Goal: Task Accomplishment & Management: Manage account settings

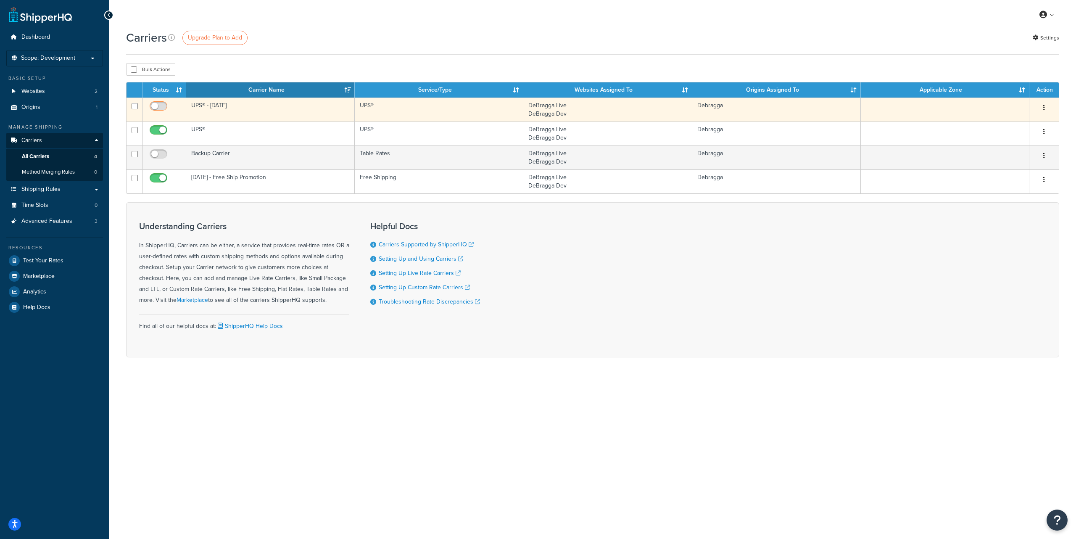
click at [161, 105] on input "checkbox" at bounding box center [159, 108] width 23 height 11
checkbox input "true"
click at [1044, 107] on icon "button" at bounding box center [1044, 108] width 2 height 6
click at [1009, 119] on link "Edit" at bounding box center [1010, 124] width 66 height 17
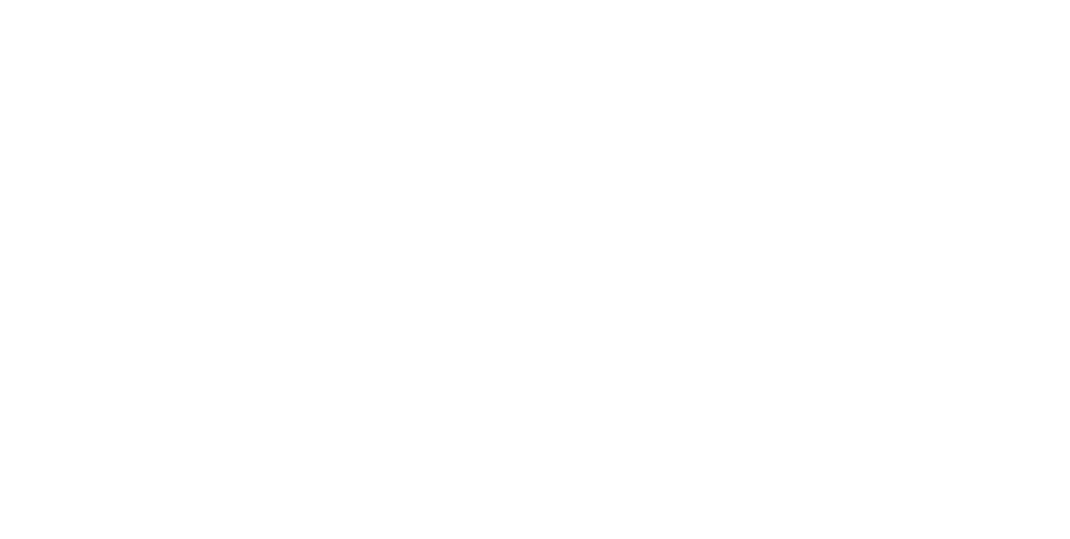
select select "ups"
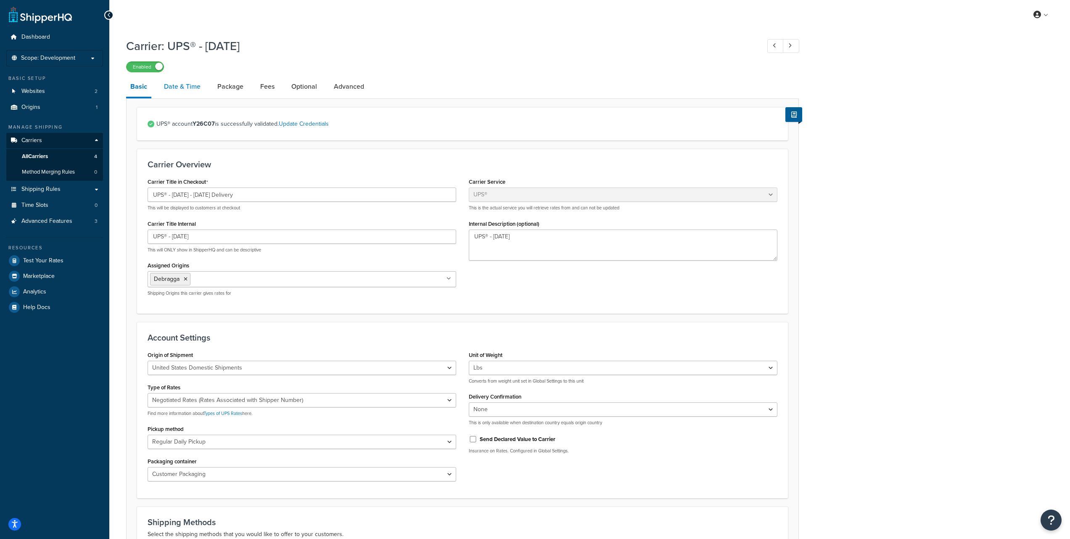
click at [184, 90] on link "Date & Time" at bounding box center [182, 86] width 45 height 20
select select "yMd"
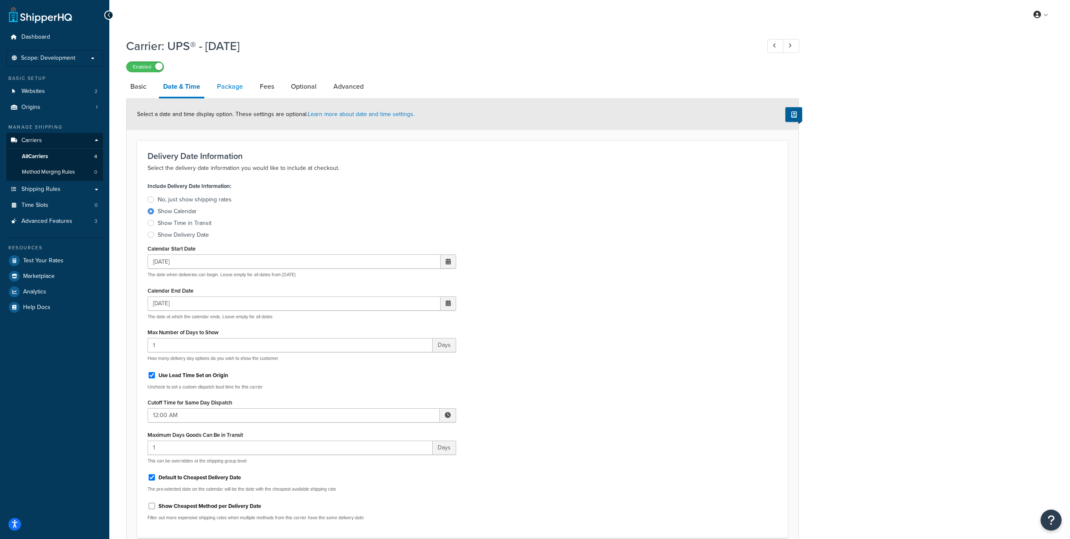
click at [227, 86] on link "Package" at bounding box center [230, 86] width 34 height 20
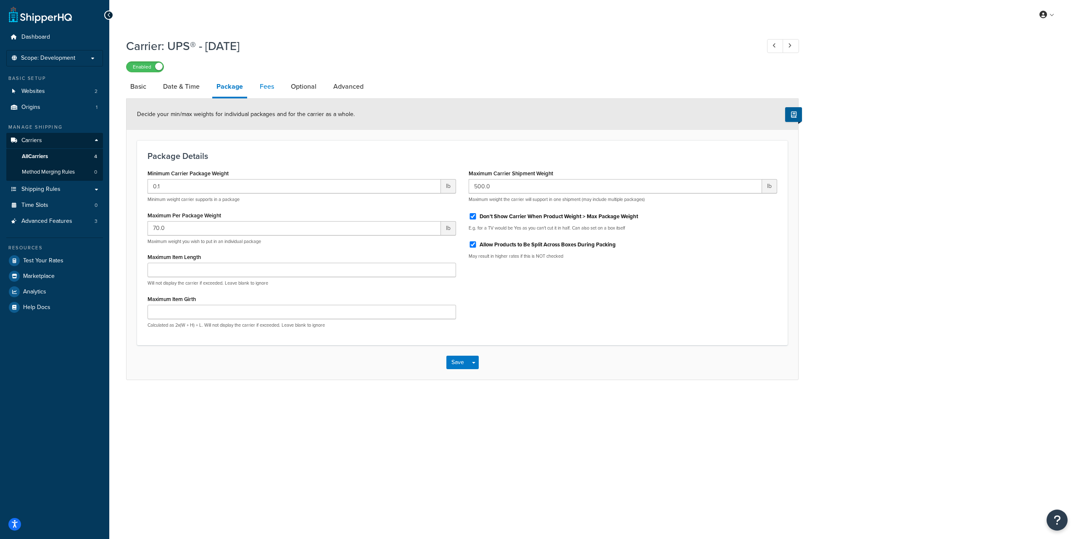
click at [262, 85] on link "Fees" at bounding box center [267, 86] width 23 height 20
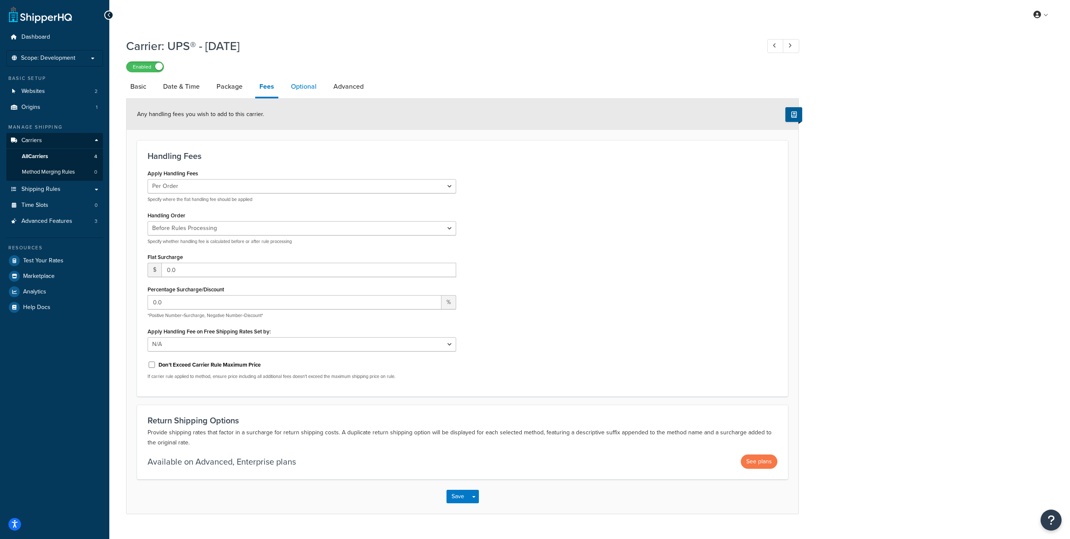
click at [298, 89] on link "Optional" at bounding box center [304, 86] width 34 height 20
select select "165710"
select select "business"
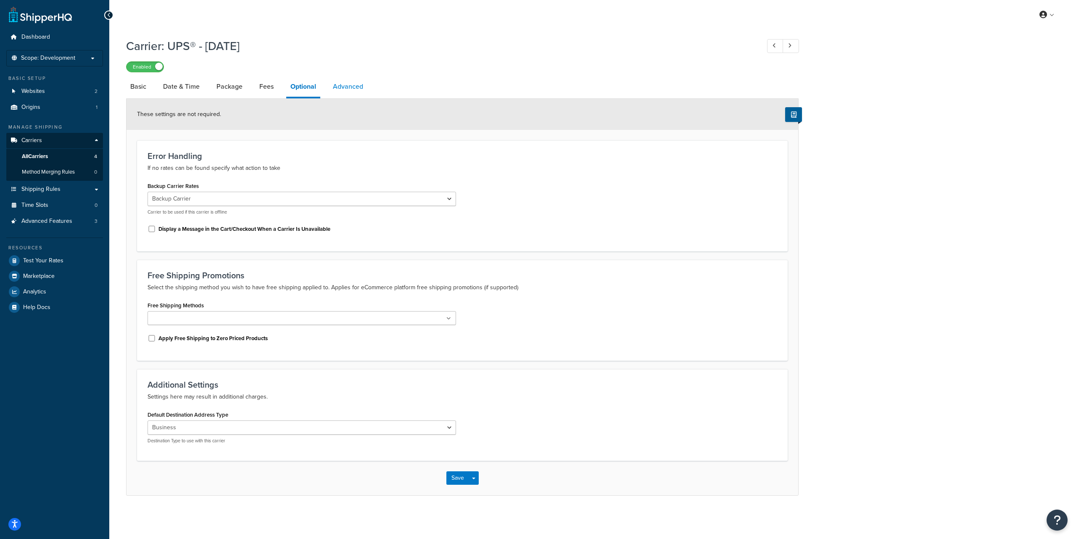
click at [348, 87] on link "Advanced" at bounding box center [348, 86] width 39 height 20
select select "false"
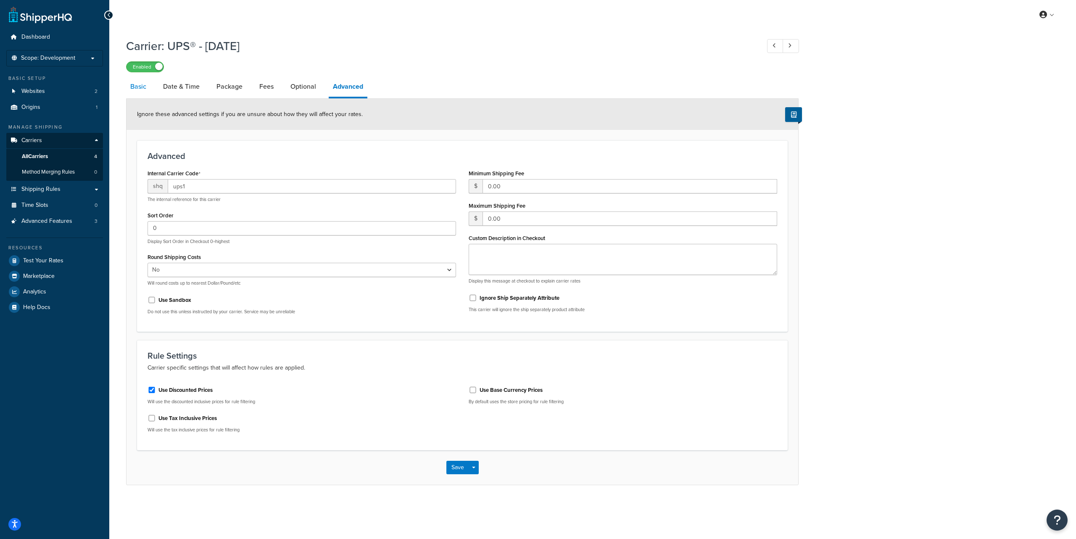
click at [140, 92] on link "Basic" at bounding box center [138, 86] width 24 height 20
select select "ups"
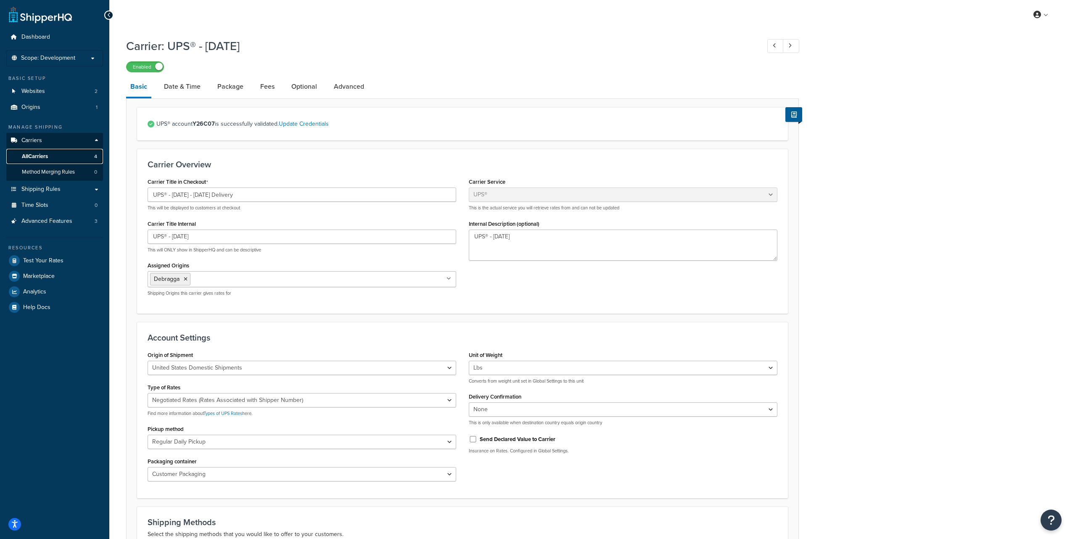
click at [63, 154] on link "All Carriers 4" at bounding box center [54, 157] width 97 height 16
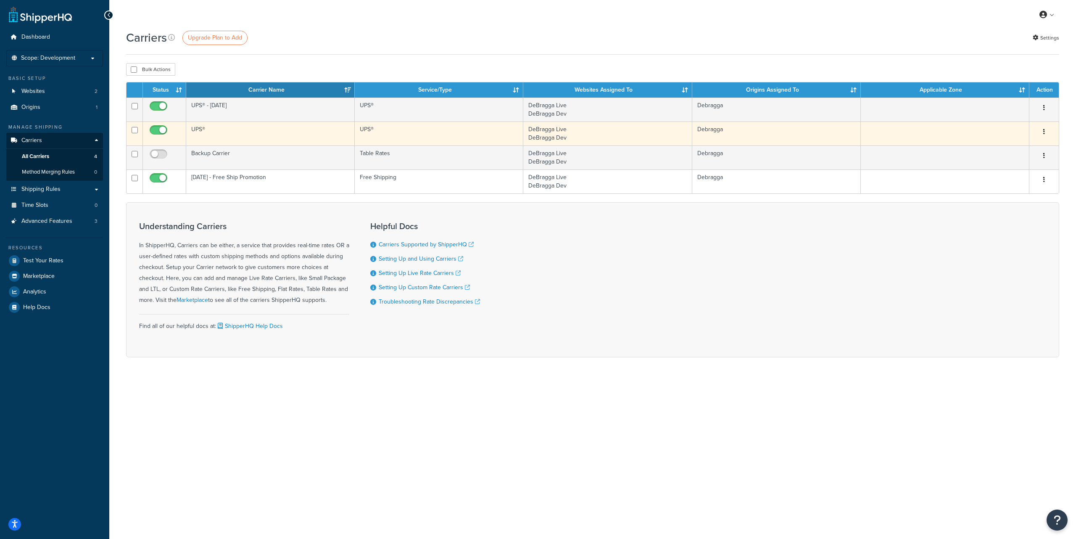
click at [1046, 131] on button "button" at bounding box center [1044, 131] width 12 height 13
click at [1016, 144] on link "Edit" at bounding box center [1010, 148] width 66 height 17
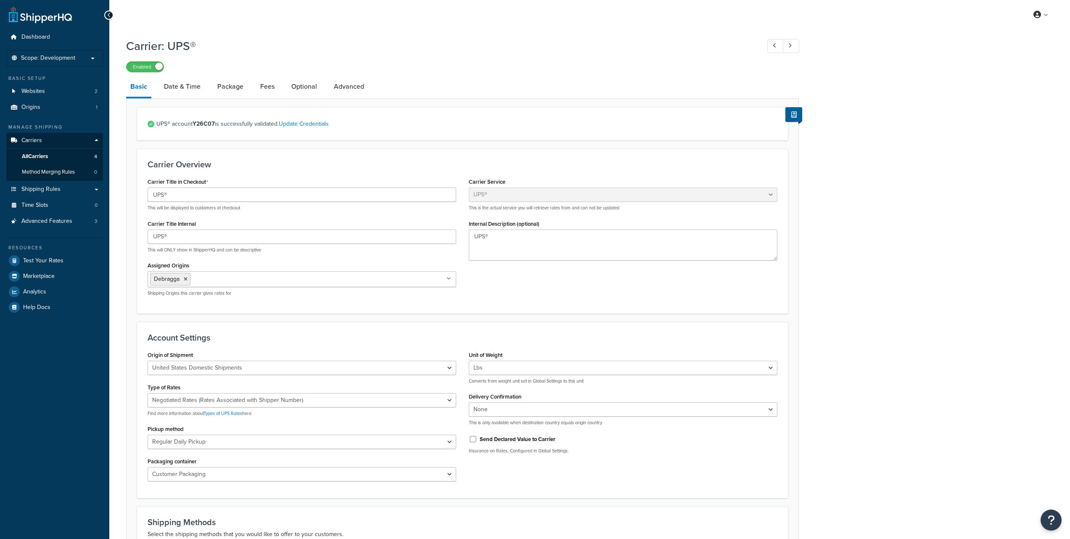
select select "ups"
click at [35, 153] on span "All Carriers" at bounding box center [35, 156] width 26 height 7
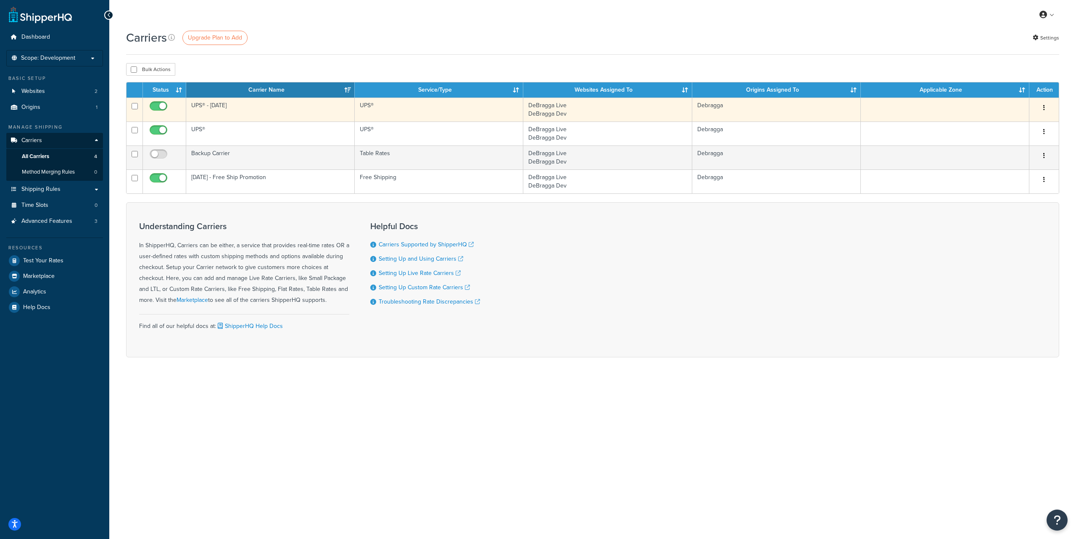
click at [1045, 108] on button "button" at bounding box center [1044, 107] width 12 height 13
click at [1010, 124] on link "Edit" at bounding box center [1010, 124] width 66 height 17
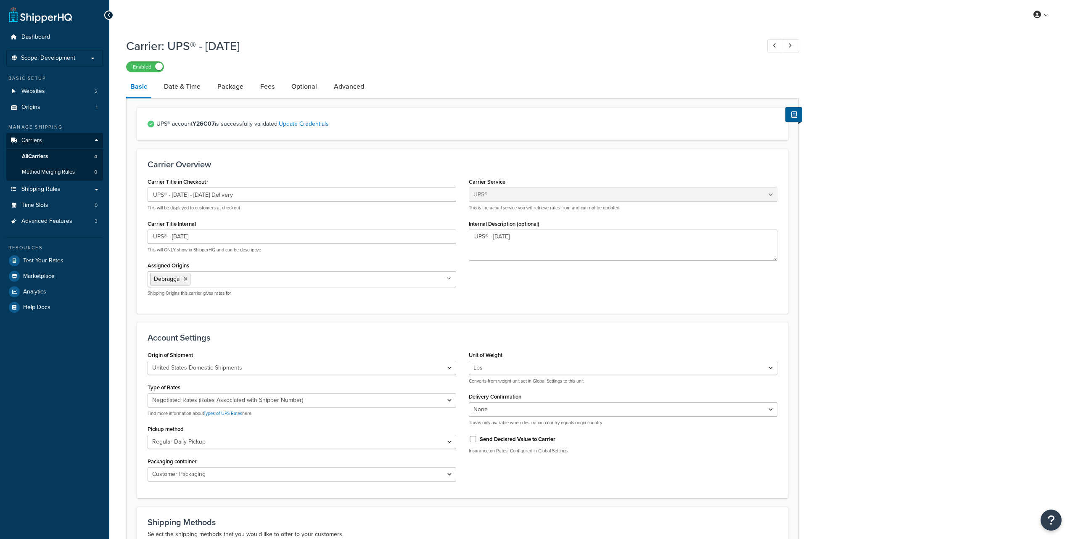
select select "ups"
click at [171, 90] on link "Date & Time" at bounding box center [182, 86] width 45 height 20
select select "yMd"
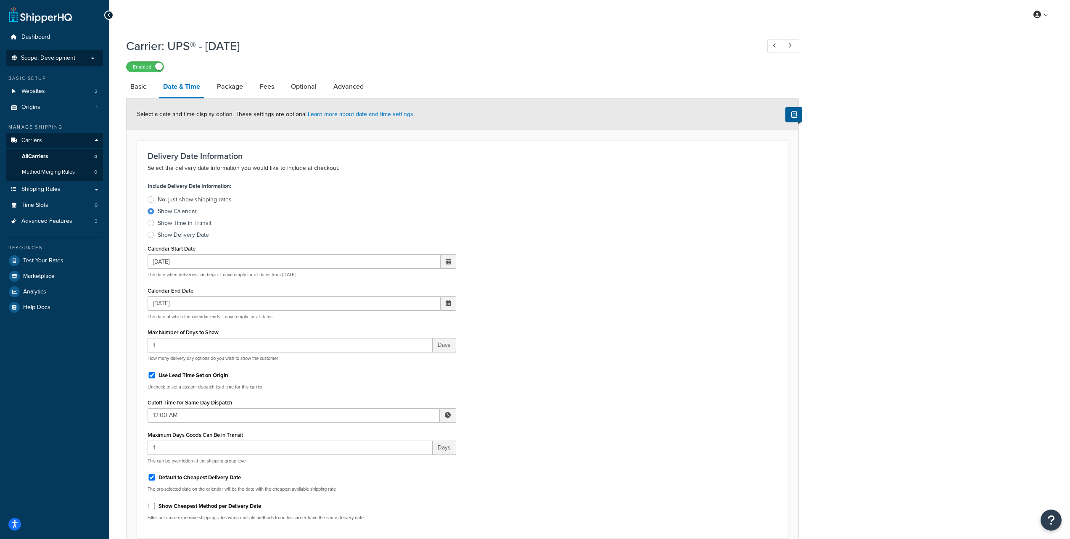
click at [72, 60] on span "Scope: Development" at bounding box center [48, 58] width 54 height 7
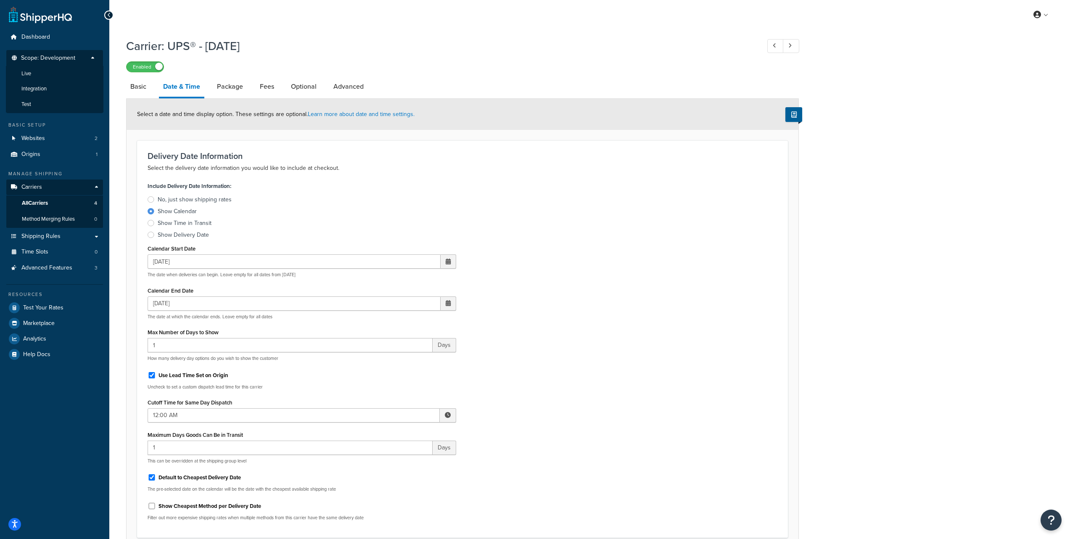
click at [251, 28] on div "My Profile Billing Global Settings Contact Us Logout" at bounding box center [589, 14] width 960 height 29
click at [61, 70] on li "Live" at bounding box center [54, 74] width 97 height 16
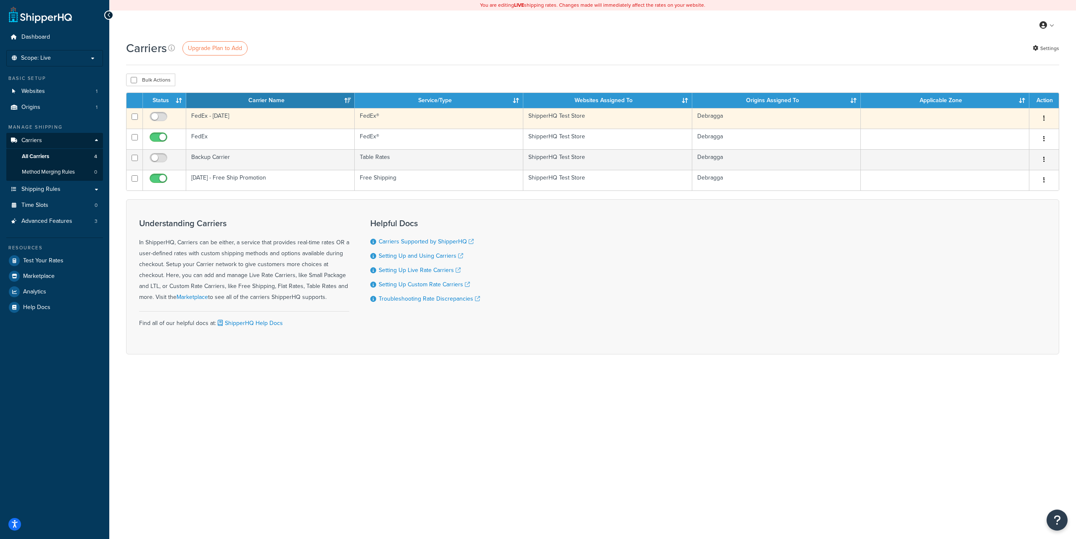
click at [1043, 117] on button "button" at bounding box center [1044, 118] width 12 height 13
click at [1024, 129] on link "Edit" at bounding box center [1010, 135] width 66 height 17
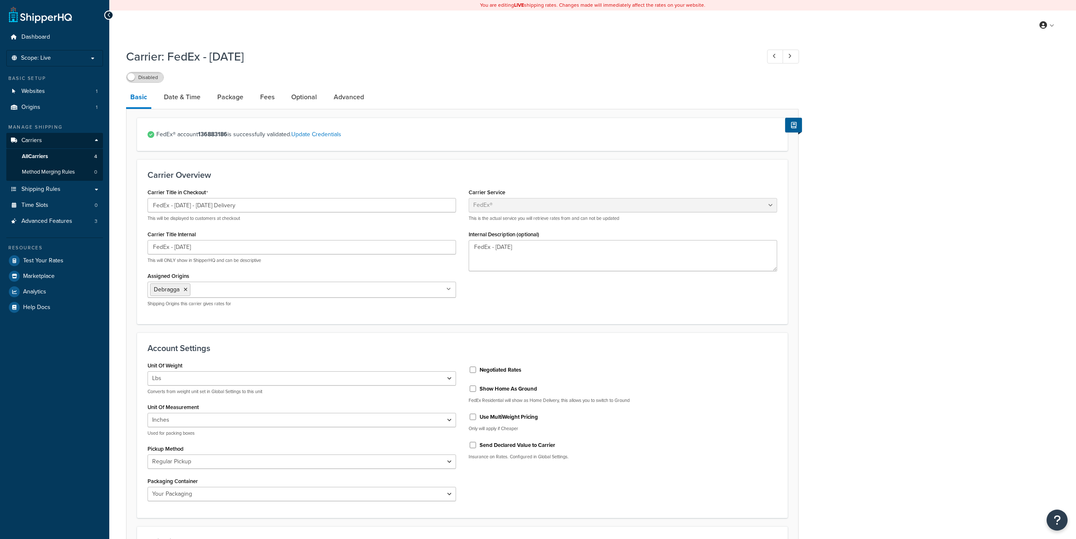
select select "fedEx"
select select "REGULAR_PICKUP"
select select "YOUR_PACKAGING"
click at [181, 102] on link "Date & Time" at bounding box center [182, 97] width 45 height 20
select select "yMd"
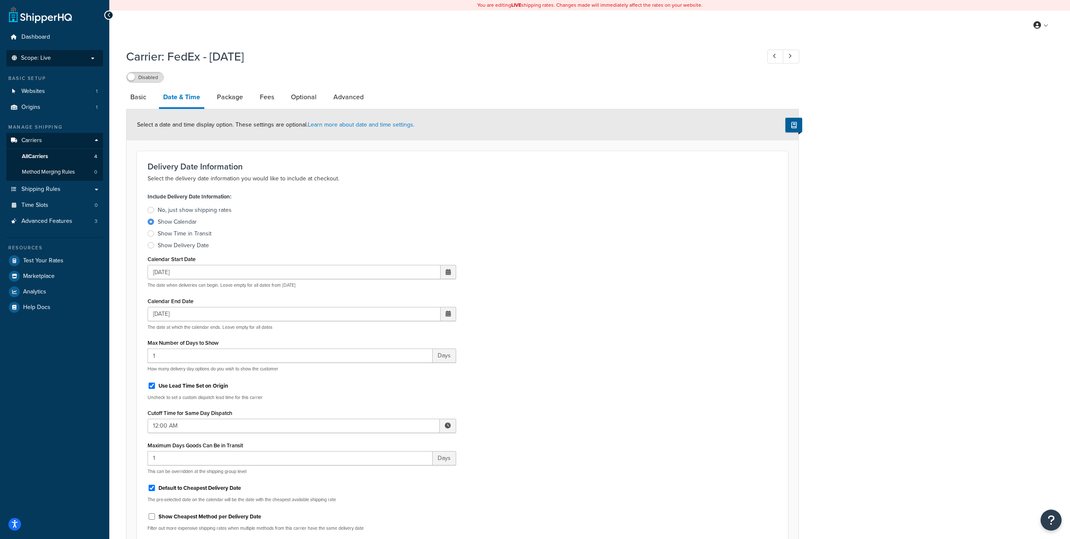
click at [61, 60] on p "Scope: Live" at bounding box center [54, 58] width 89 height 7
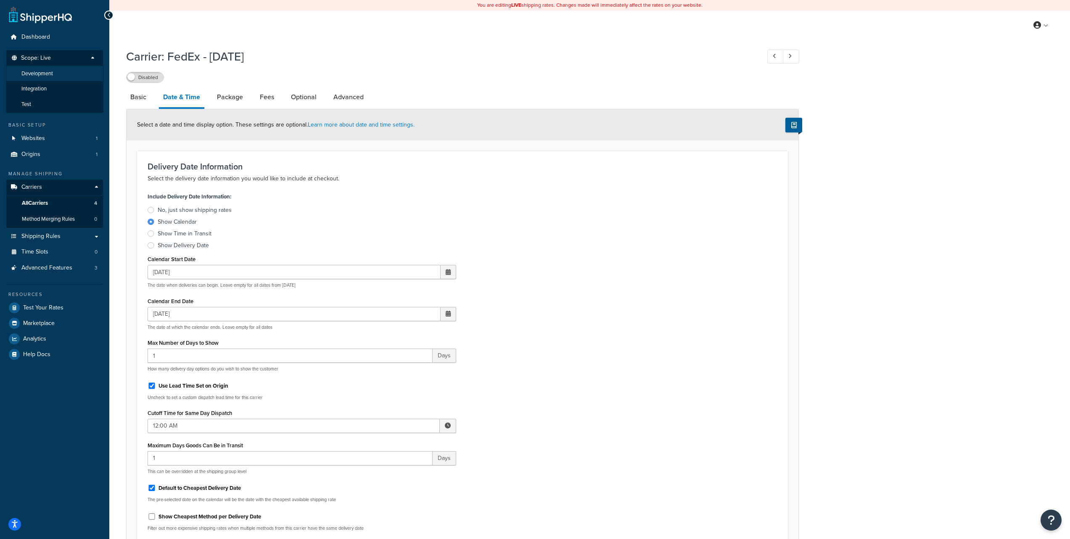
click at [58, 73] on li "Development" at bounding box center [54, 74] width 97 height 16
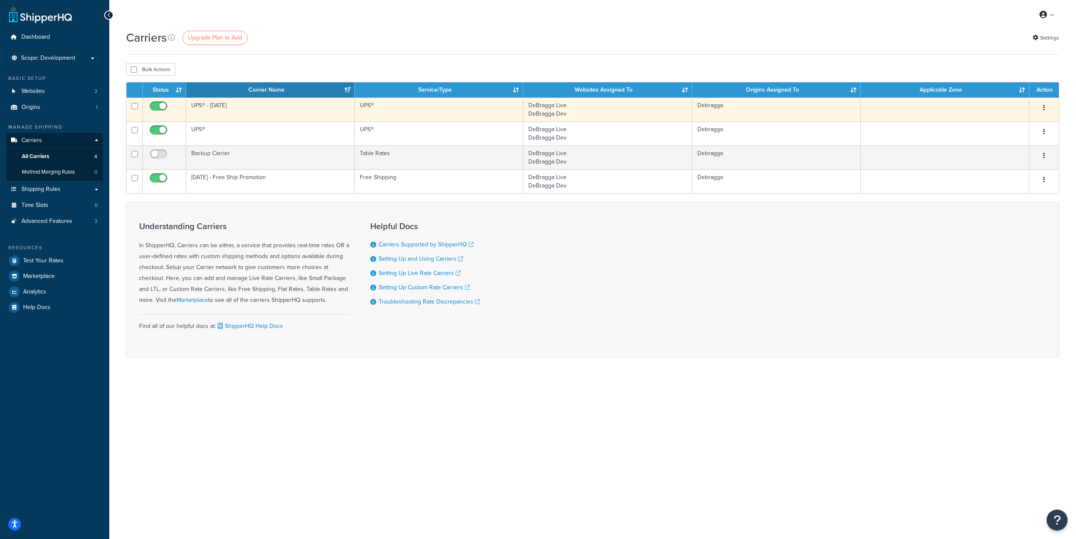
click at [1045, 108] on button "button" at bounding box center [1044, 107] width 12 height 13
click at [1004, 121] on link "Edit" at bounding box center [1010, 124] width 66 height 17
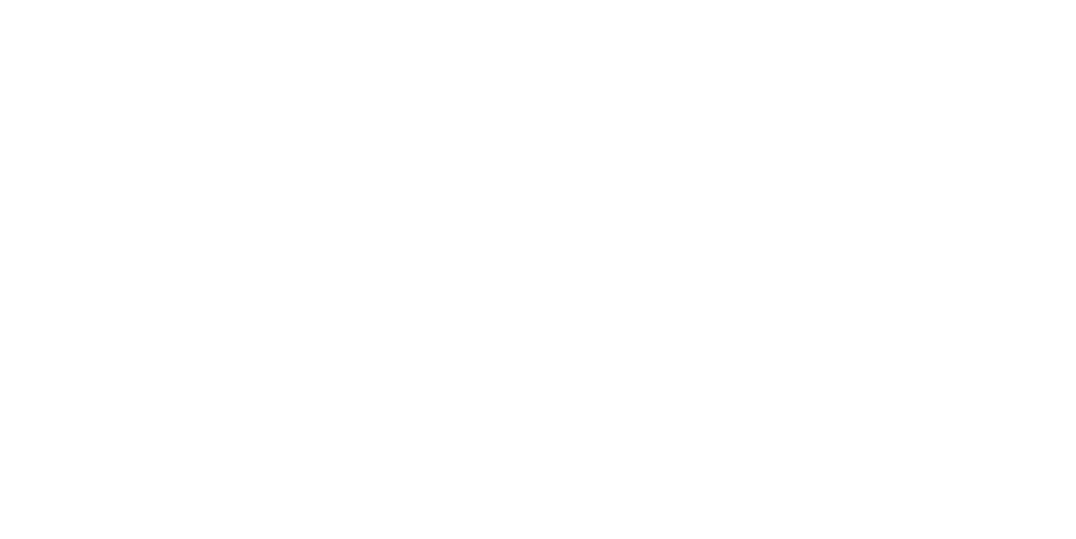
select select "ups"
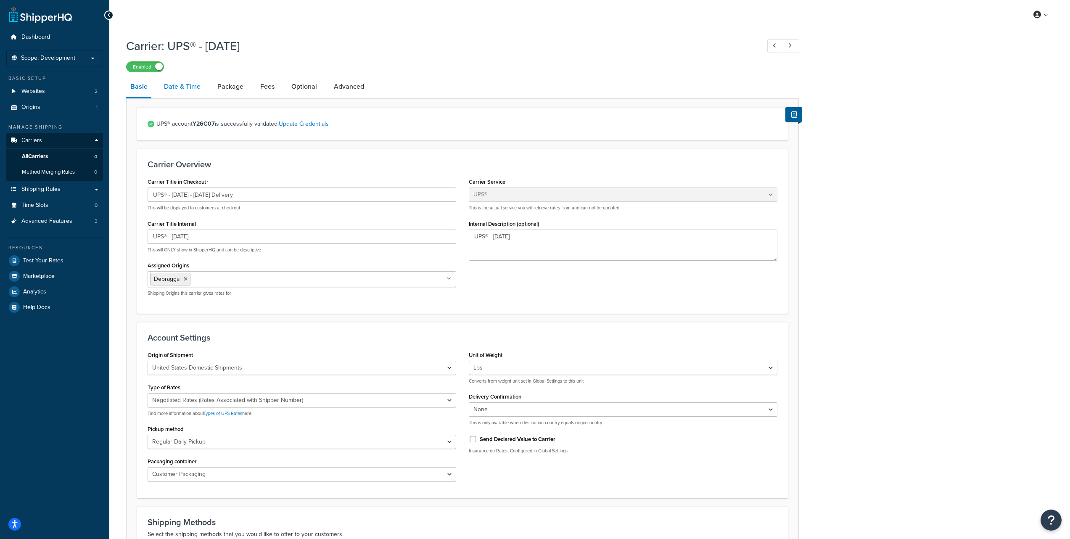
click at [181, 87] on link "Date & Time" at bounding box center [182, 86] width 45 height 20
select select "yMd"
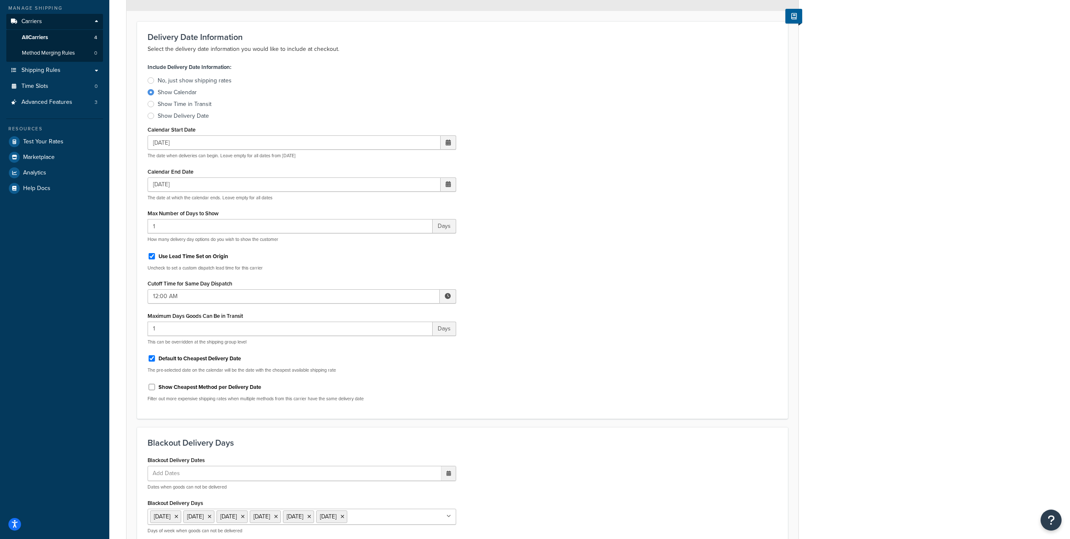
scroll to position [86, 0]
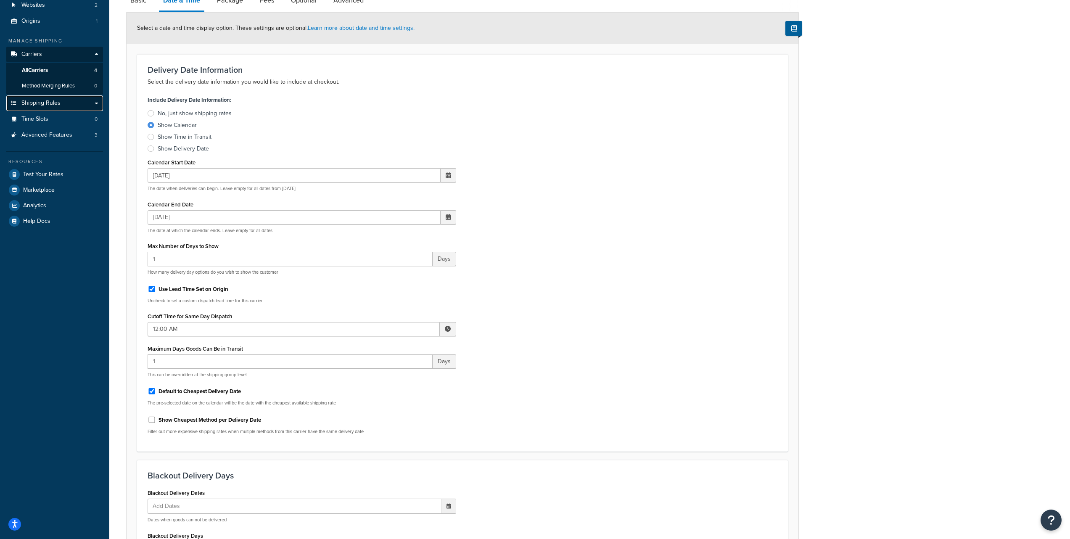
click at [58, 105] on span "Shipping Rules" at bounding box center [40, 103] width 39 height 7
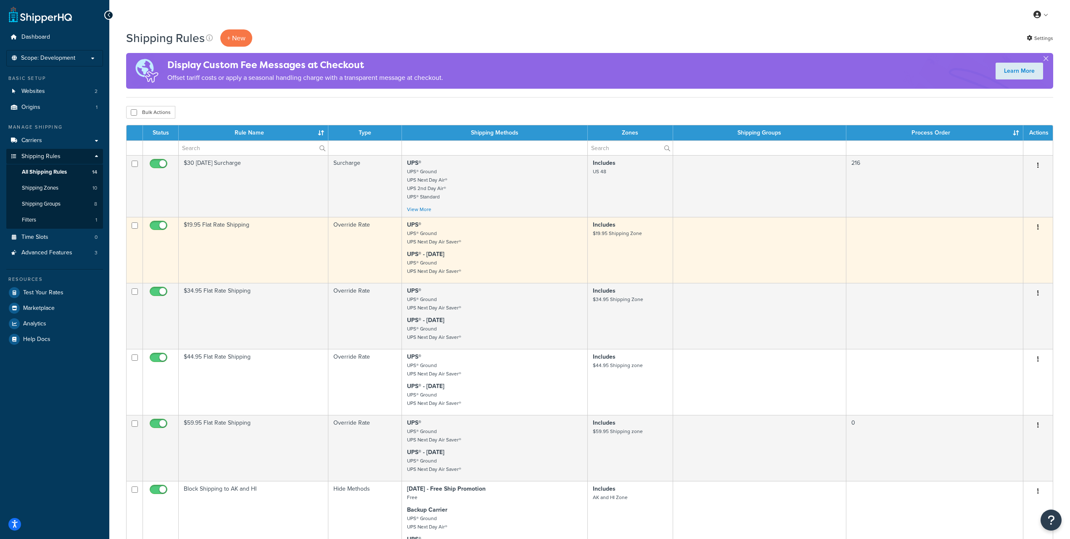
click at [1038, 227] on icon "button" at bounding box center [1038, 227] width 2 height 6
click at [1012, 240] on link "Edit" at bounding box center [1010, 242] width 66 height 17
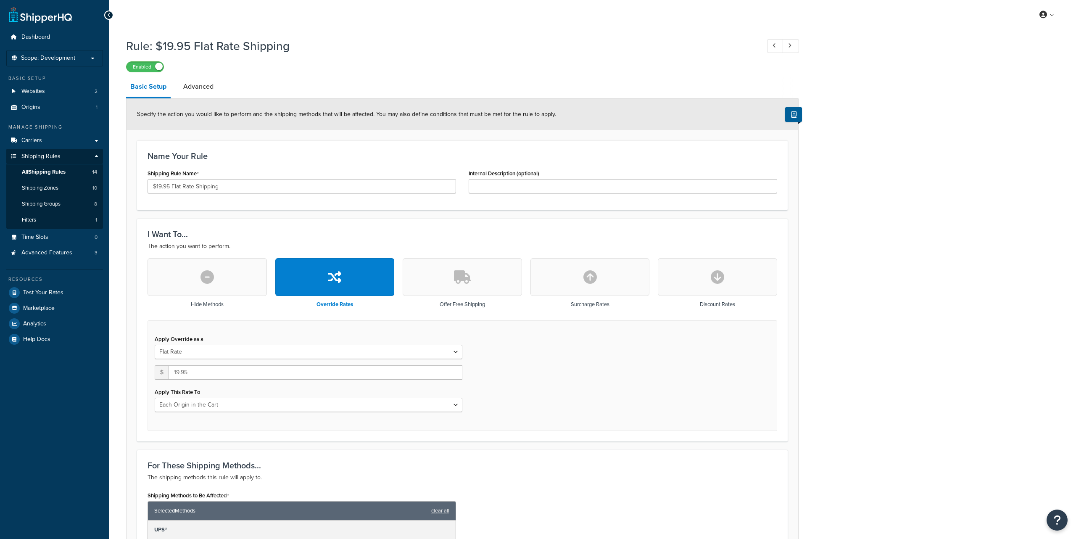
select select "LOCATION"
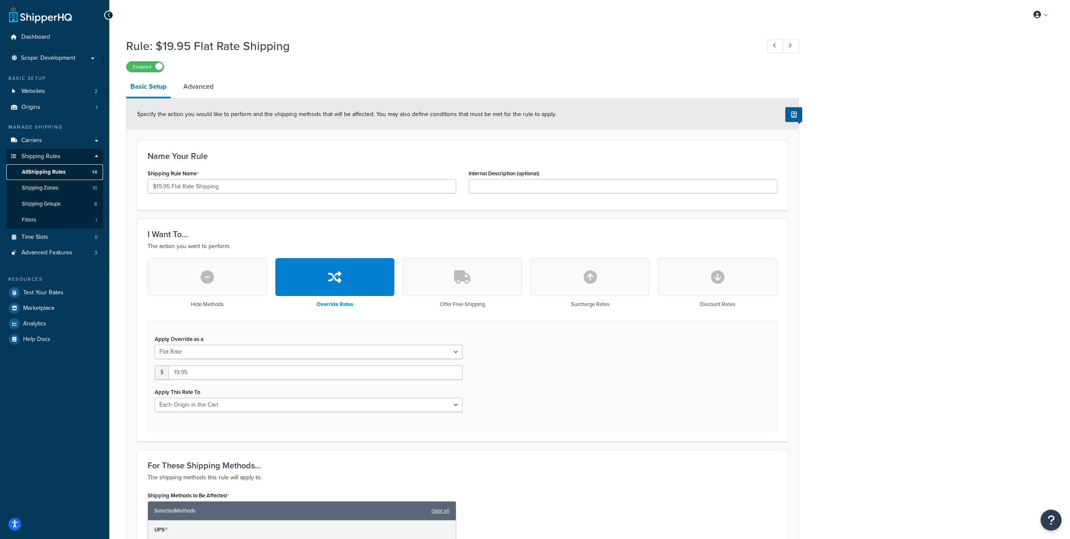
click at [57, 174] on span "All Shipping Rules" at bounding box center [44, 172] width 44 height 7
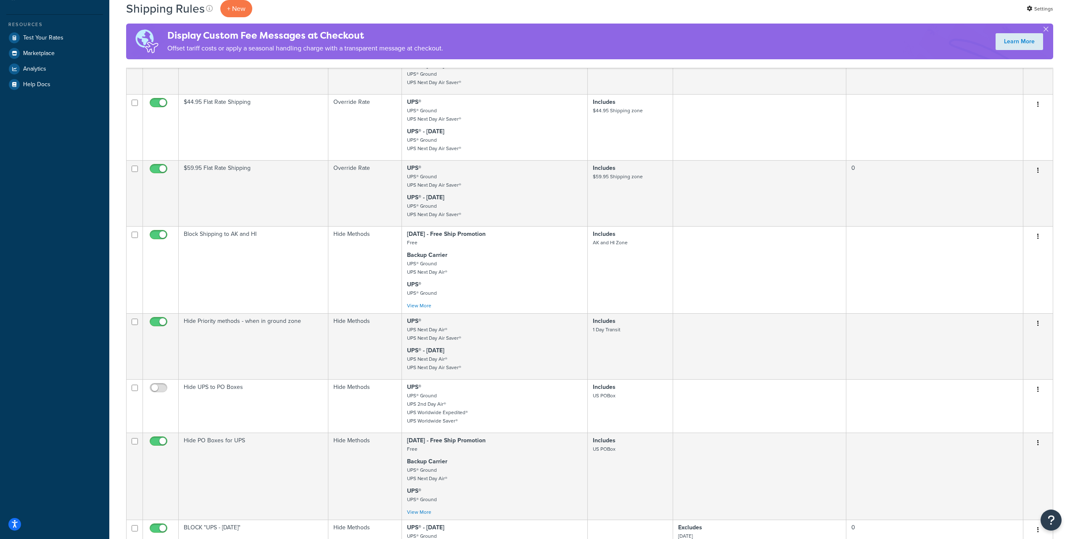
scroll to position [274, 0]
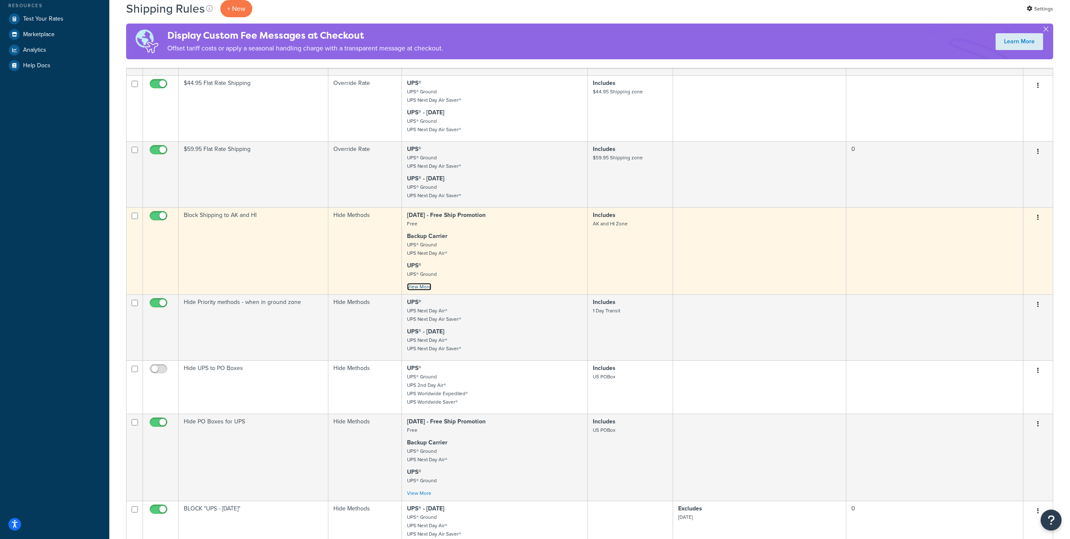
click at [418, 287] on link "View More" at bounding box center [419, 287] width 24 height 8
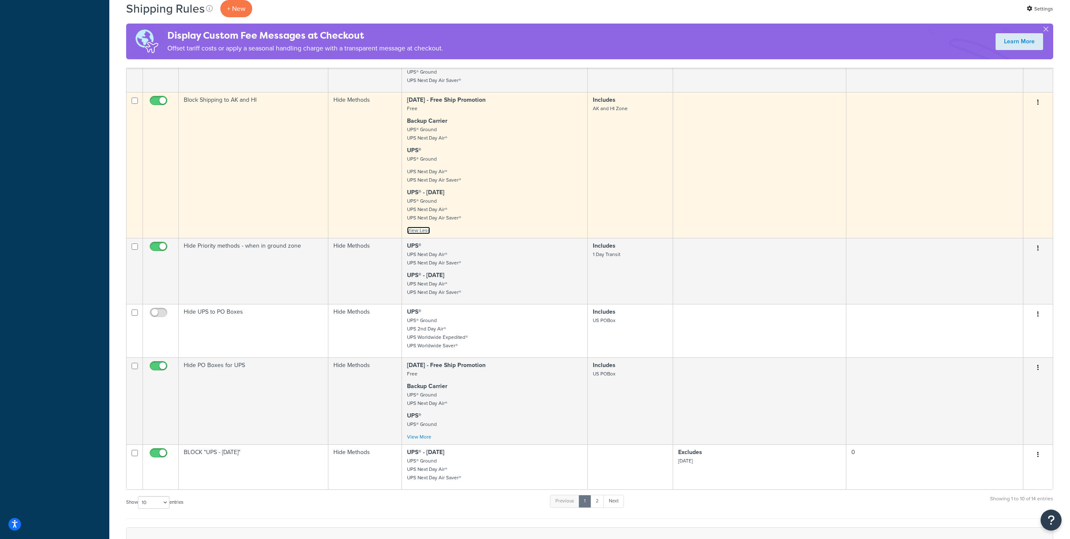
scroll to position [442, 0]
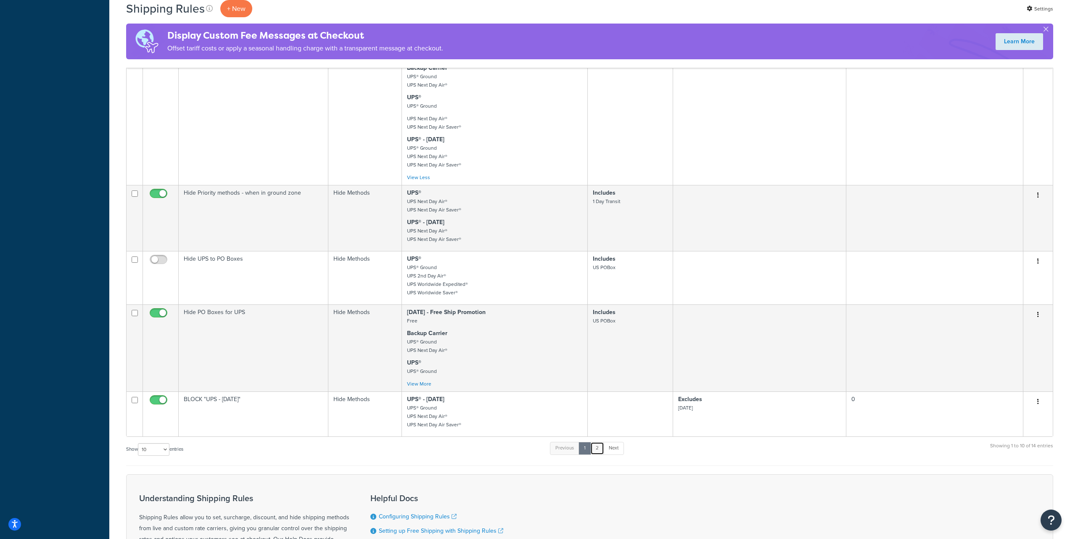
click at [596, 451] on link "2" at bounding box center [597, 448] width 14 height 13
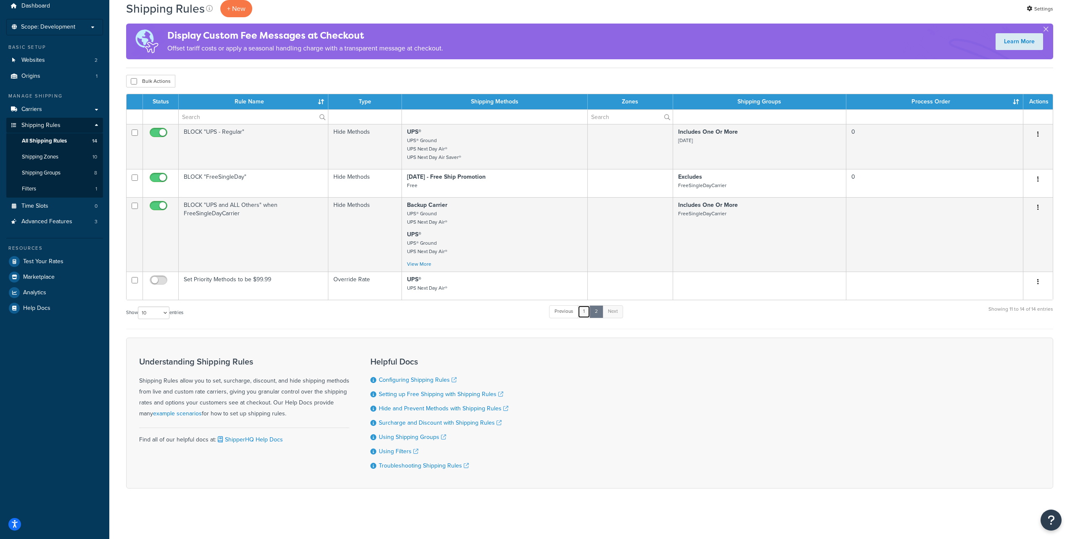
click at [586, 313] on link "1" at bounding box center [583, 311] width 13 height 13
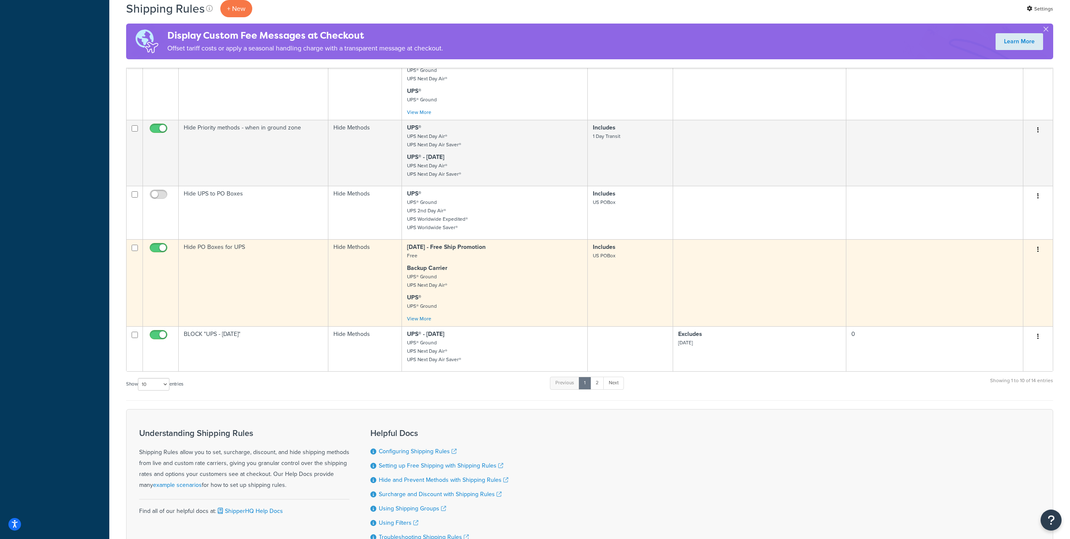
scroll to position [399, 0]
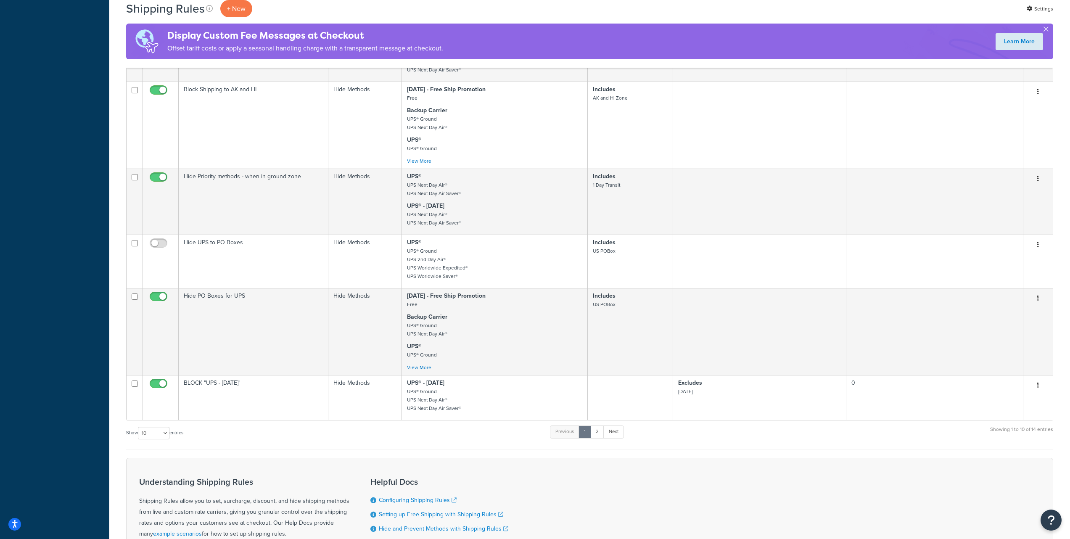
click at [96, 198] on div "Dashboard Scope: Development Live Integration Test Basic Setup Websites 2 Origi…" at bounding box center [54, 130] width 109 height 1058
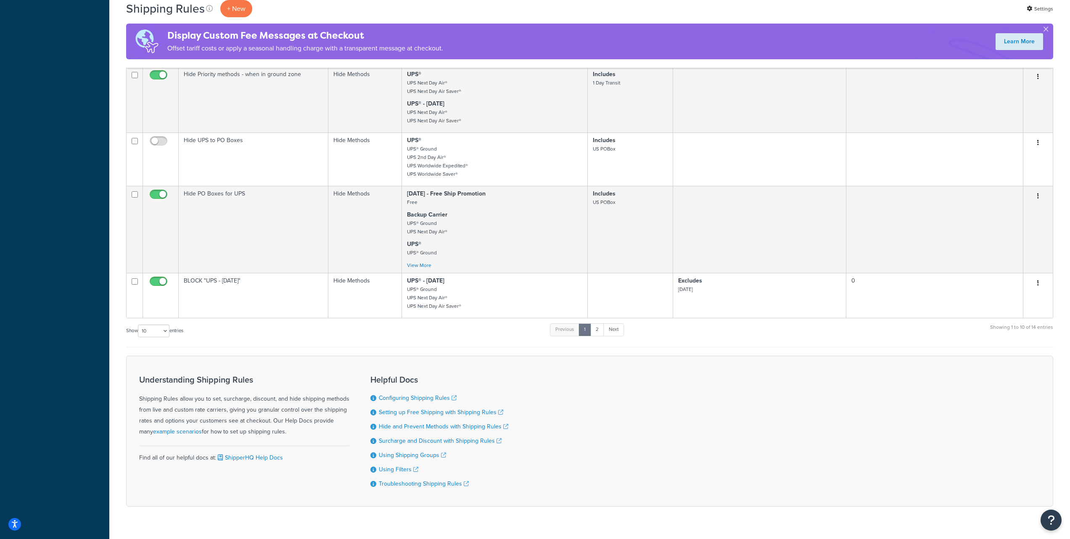
scroll to position [521, 0]
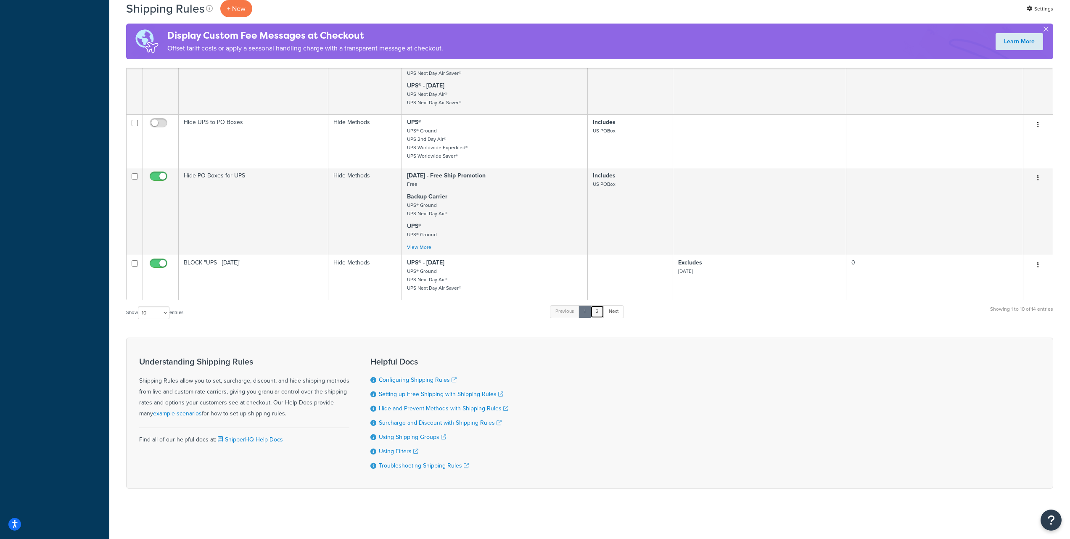
click at [601, 312] on link "2" at bounding box center [597, 311] width 14 height 13
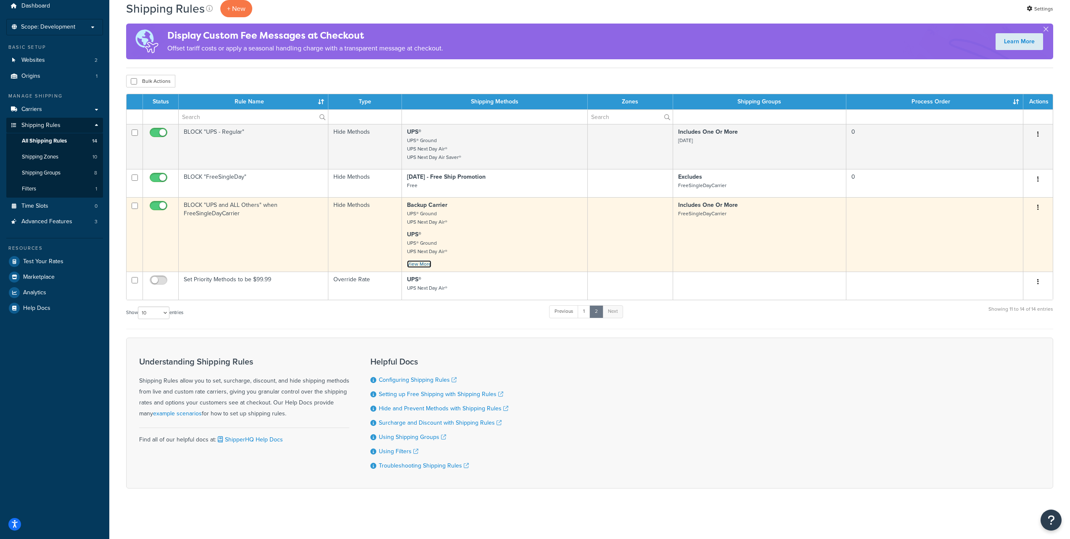
click at [419, 262] on link "View More" at bounding box center [419, 264] width 24 height 8
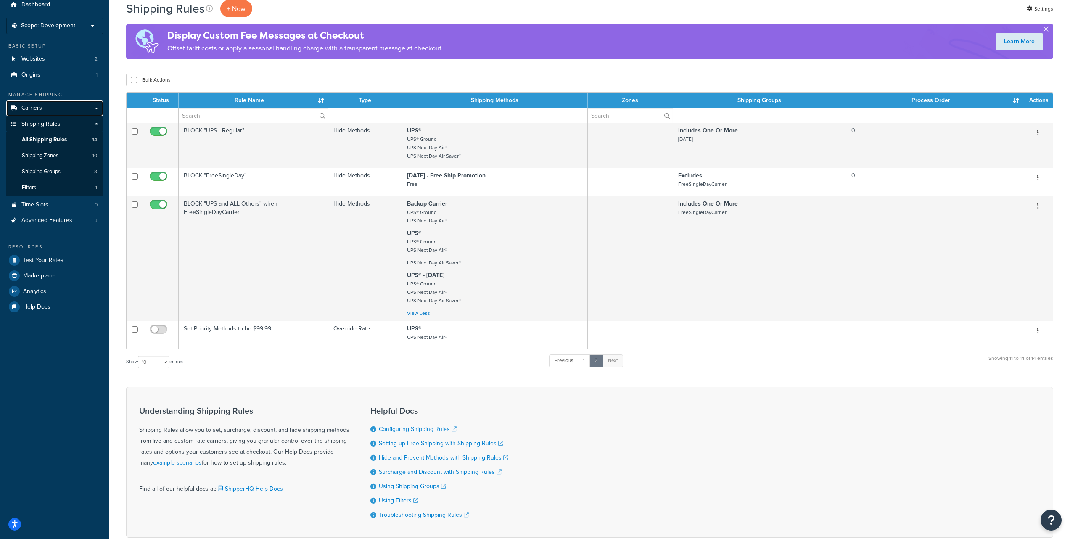
click at [36, 106] on span "Carriers" at bounding box center [31, 108] width 21 height 7
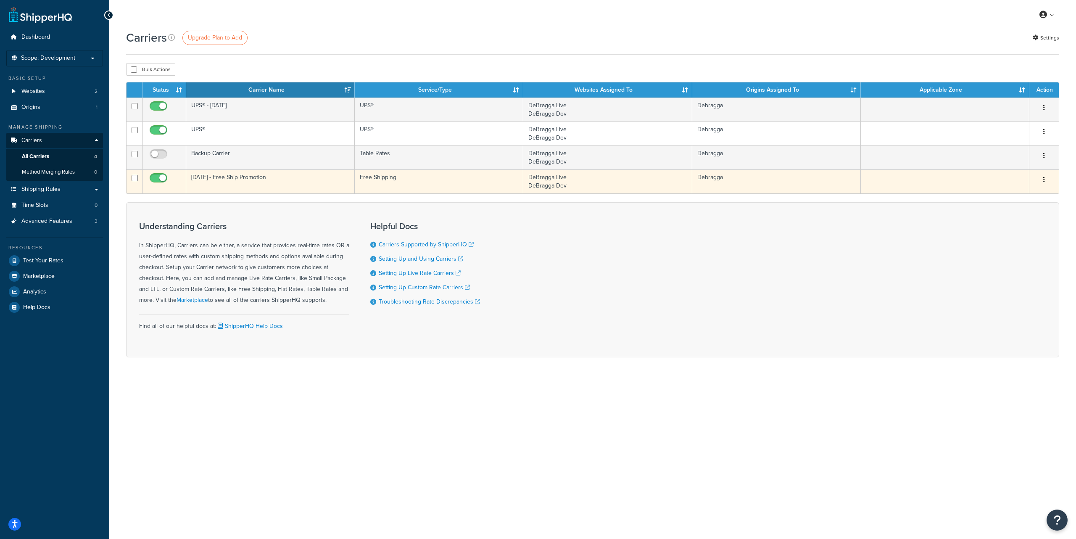
click at [156, 177] on input "checkbox" at bounding box center [159, 180] width 23 height 11
click at [161, 178] on input "checkbox" at bounding box center [159, 180] width 23 height 11
checkbox input "true"
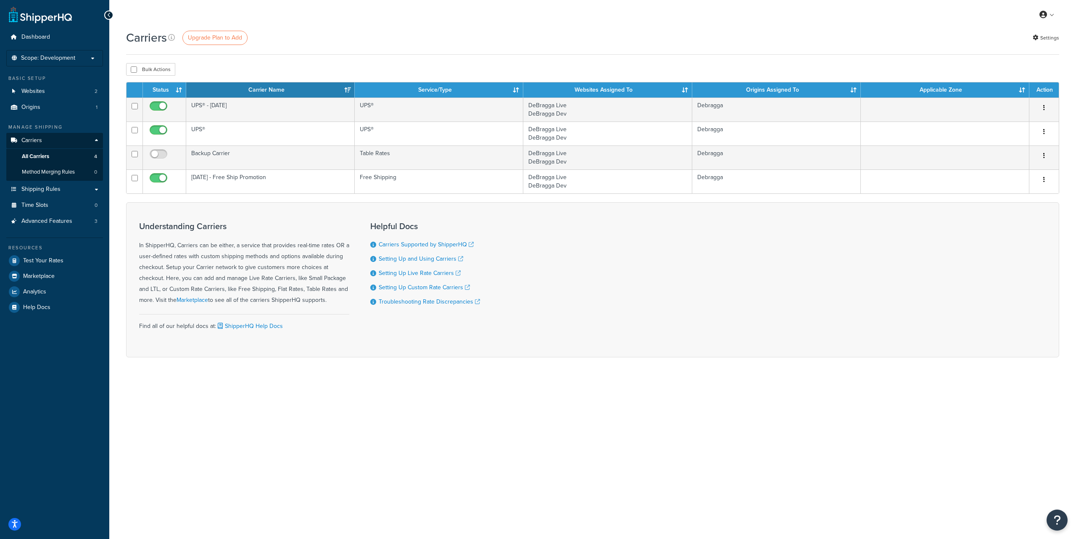
click at [670, 321] on div "Understanding Carriers In ShipperHQ, Carriers can be either, a service that pro…" at bounding box center [592, 279] width 933 height 155
click at [776, 10] on div "My Profile Billing Global Settings Contact Us Logout" at bounding box center [592, 14] width 967 height 29
